Goal: Information Seeking & Learning: Understand process/instructions

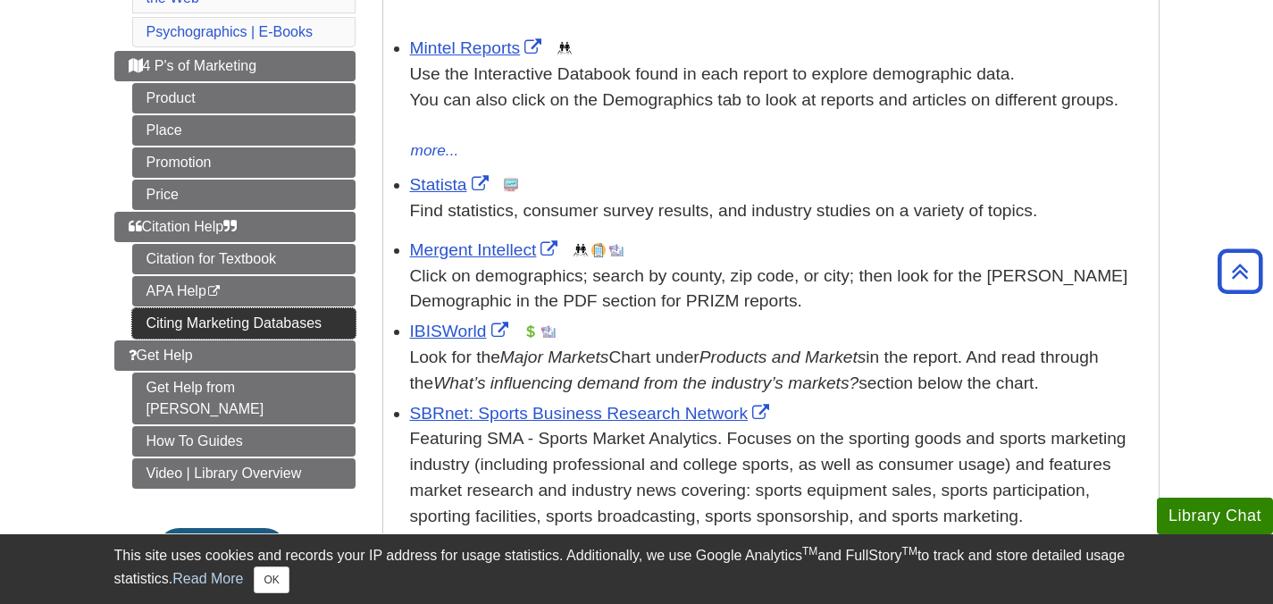
scroll to position [351, 0]
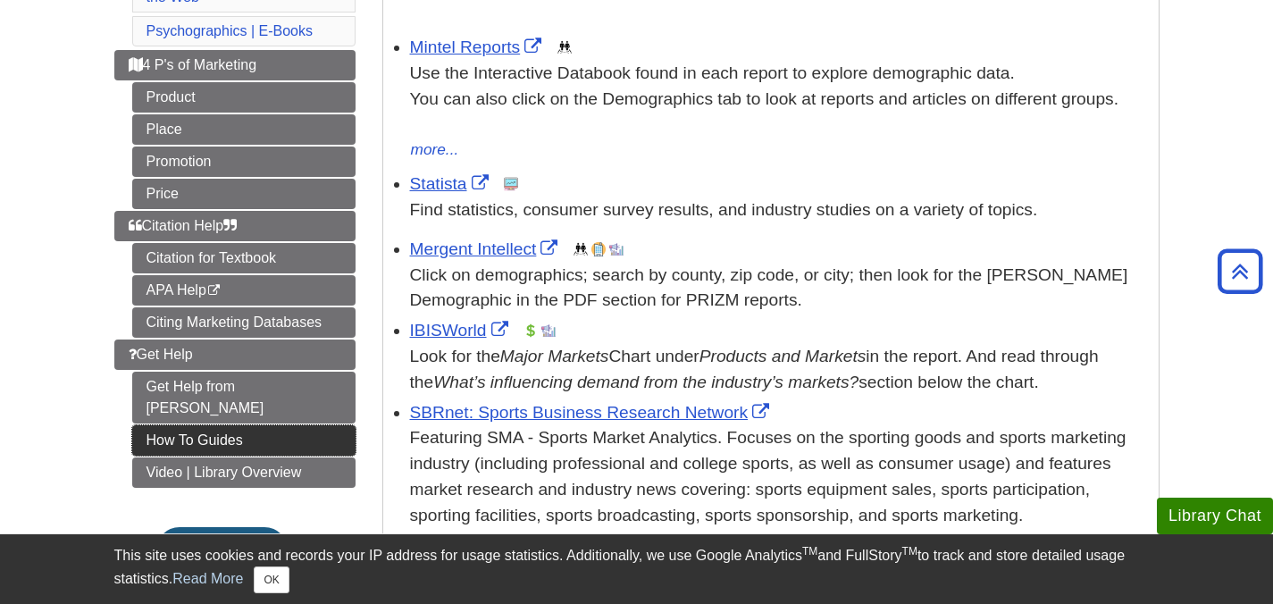
click at [298, 425] on link "How To Guides" at bounding box center [243, 440] width 223 height 30
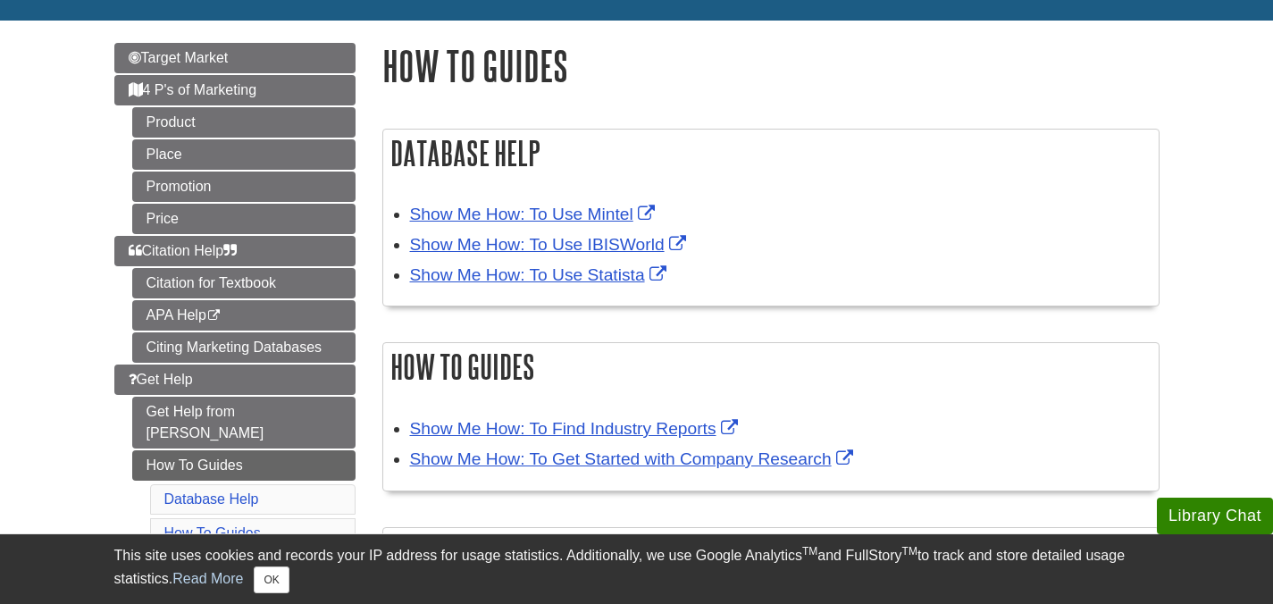
scroll to position [180, 0]
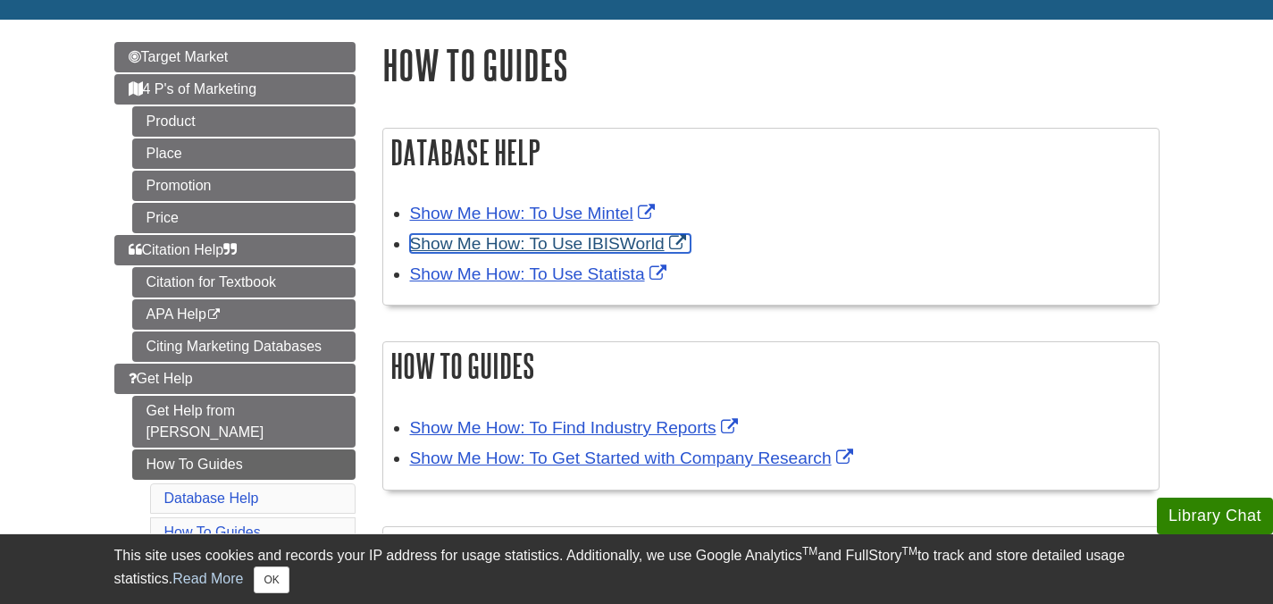
click at [504, 246] on link "Show Me How: To Use IBISWorld" at bounding box center [550, 243] width 280 height 19
click at [747, 146] on h2 "Database Help" at bounding box center [770, 152] width 775 height 47
click at [639, 246] on link "Show Me How: To Use IBISWorld" at bounding box center [550, 243] width 280 height 19
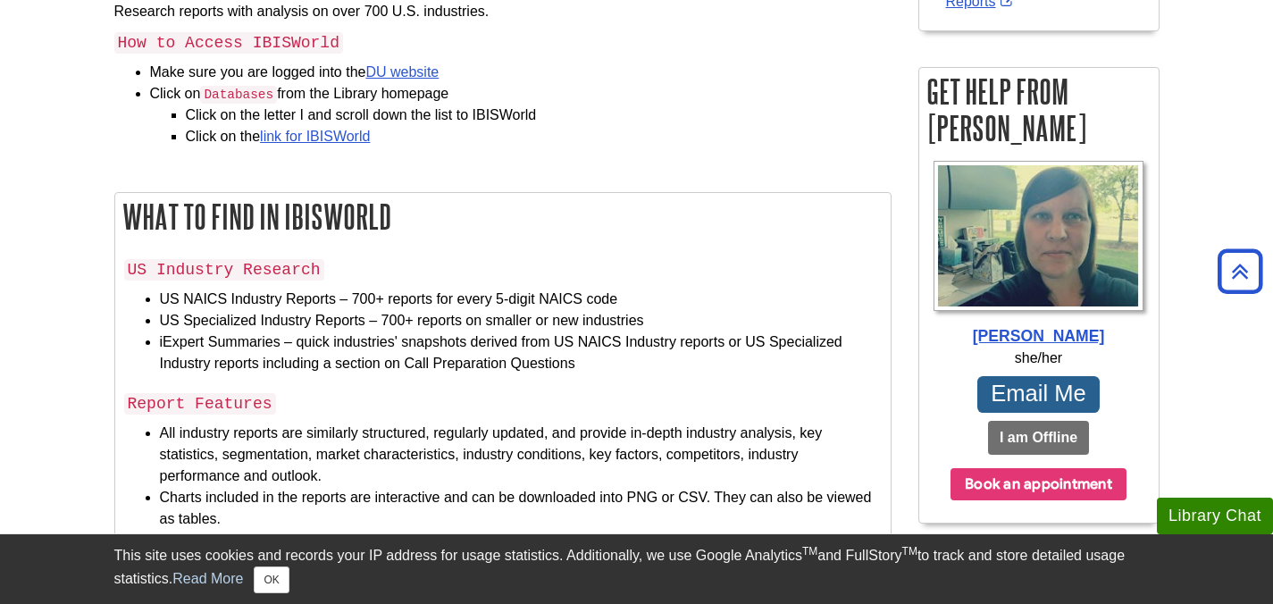
scroll to position [426, 0]
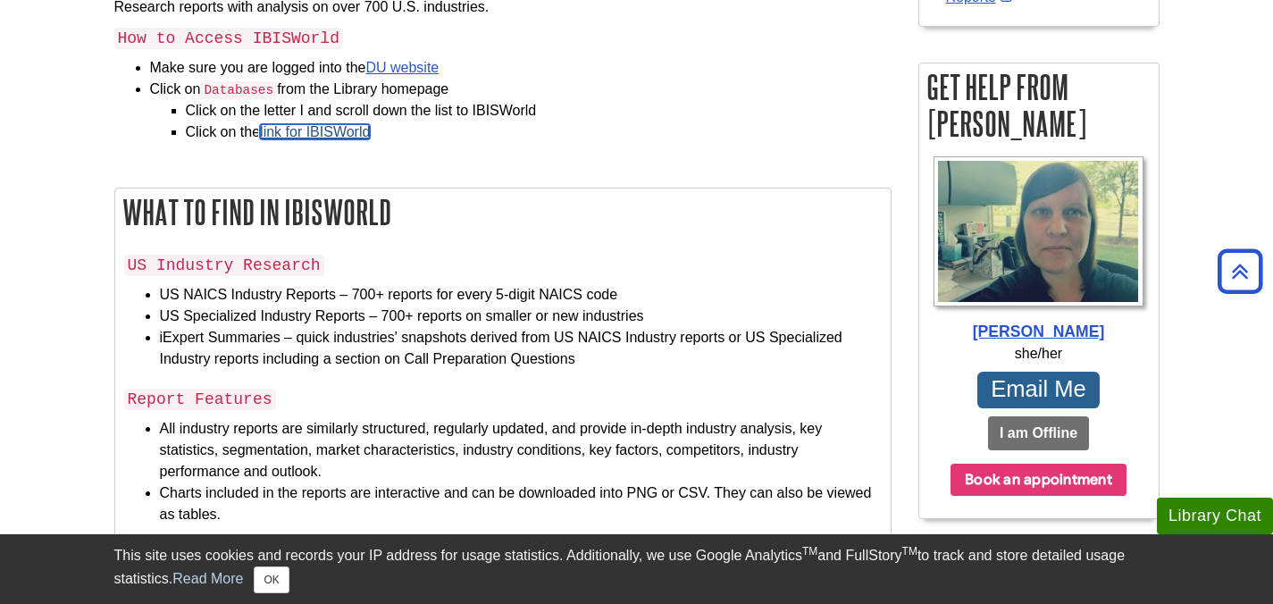
click at [353, 124] on link "link for IBISWorld" at bounding box center [315, 131] width 110 height 15
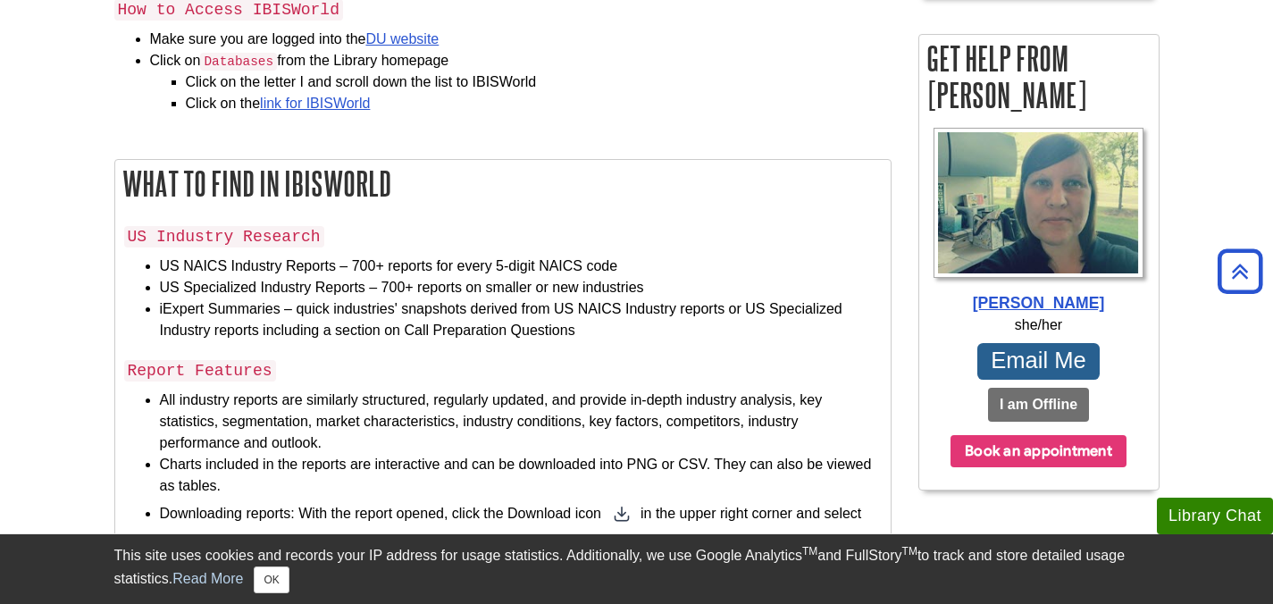
scroll to position [461, 0]
